Goal: Go to known website: Access a specific website the user already knows

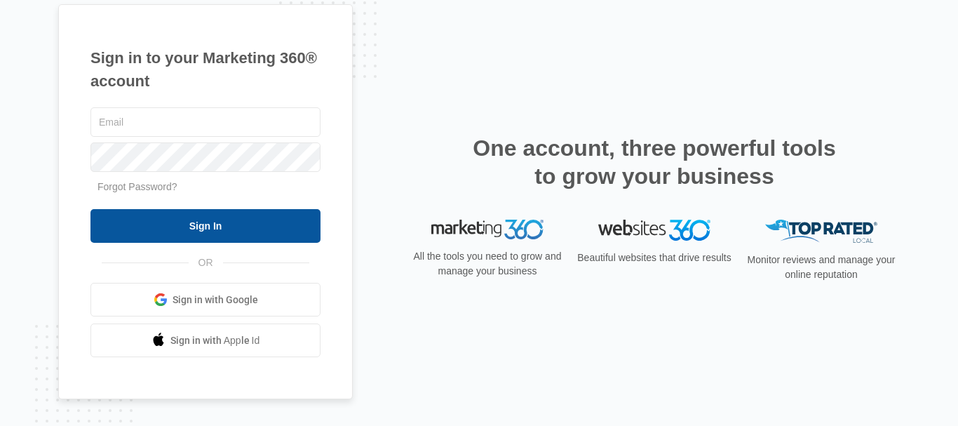
type input "msganalyticsaccess@gmail.com"
click at [224, 222] on input "Sign In" at bounding box center [205, 226] width 230 height 34
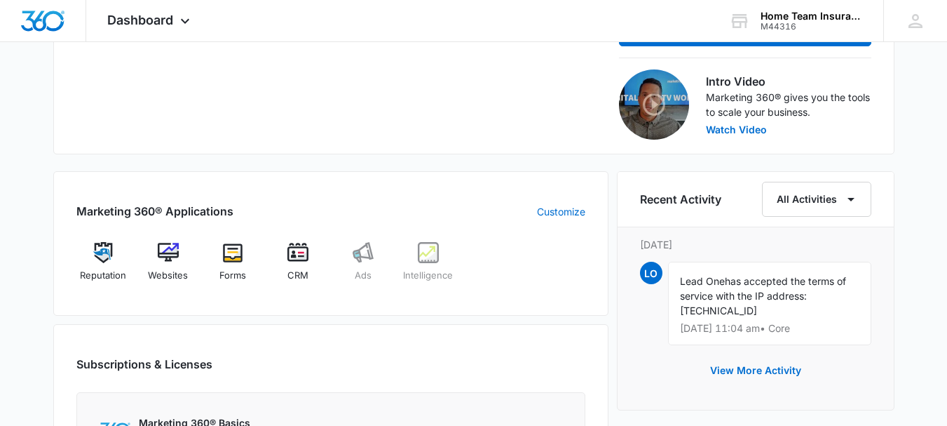
scroll to position [410, 0]
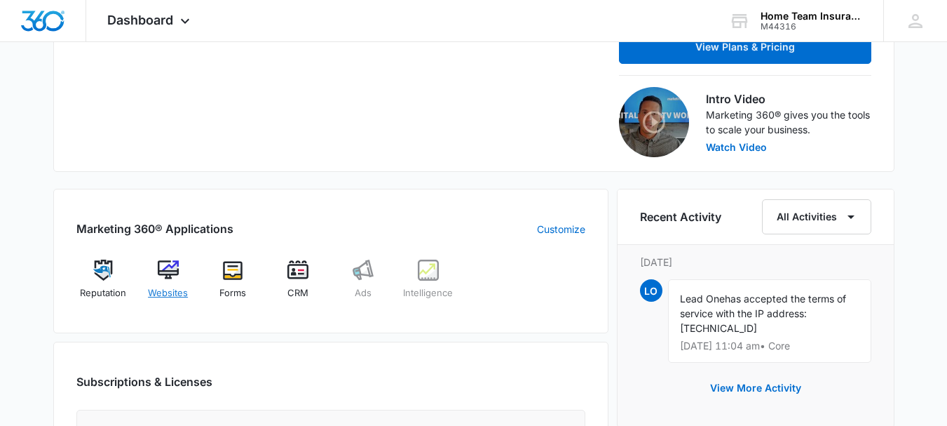
click at [169, 290] on span "Websites" at bounding box center [168, 293] width 40 height 14
